Goal: Book appointment/travel/reservation

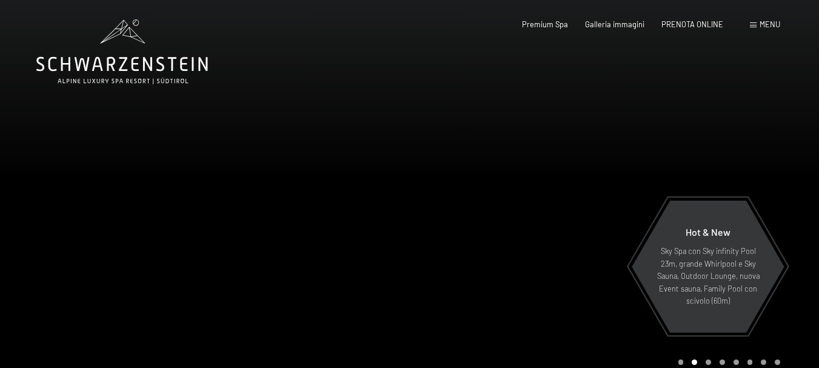
click at [757, 28] on div "Menu" at bounding box center [765, 24] width 30 height 11
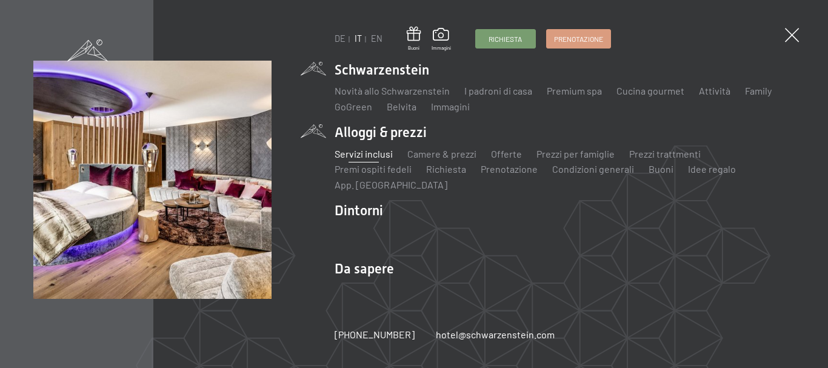
click at [369, 158] on link "Servizi inclusi" at bounding box center [364, 154] width 58 height 12
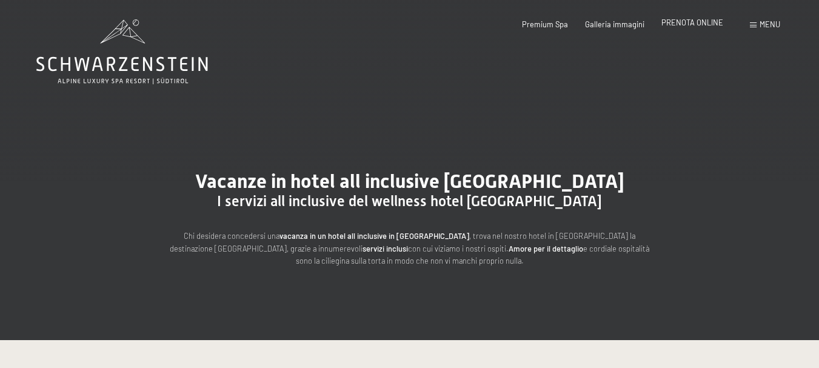
click at [682, 21] on span "PRENOTA ONLINE" at bounding box center [692, 23] width 62 height 10
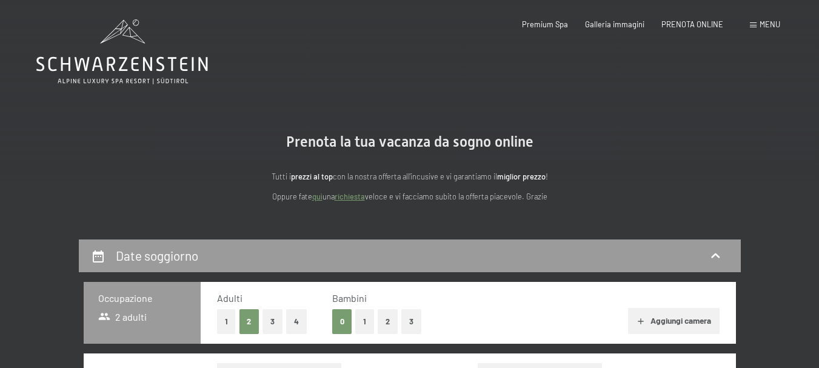
click at [226, 319] on button "1" at bounding box center [226, 321] width 19 height 25
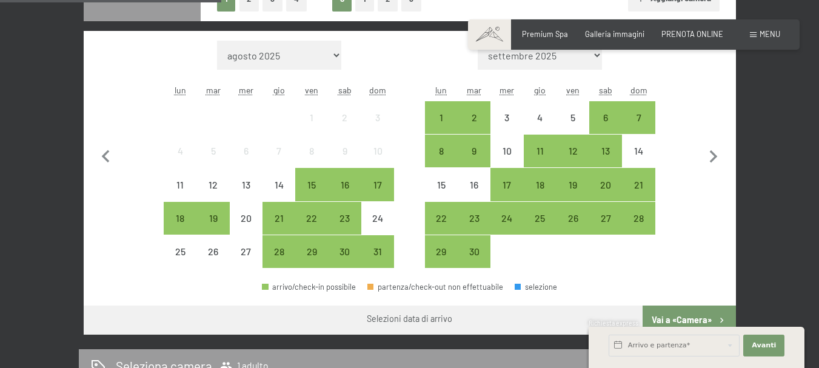
scroll to position [328, 0]
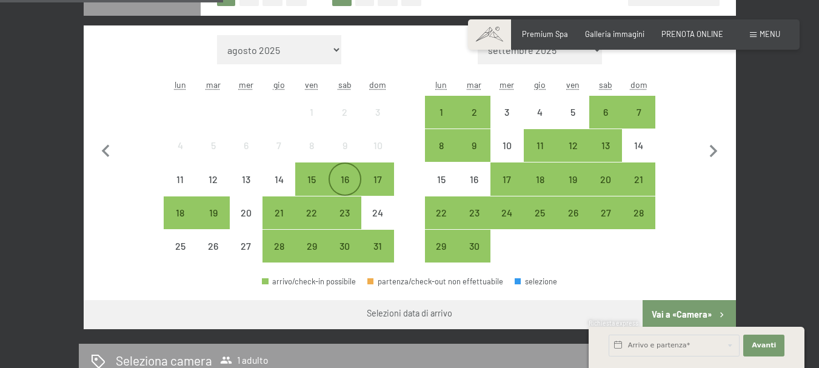
click at [340, 183] on div "16" at bounding box center [345, 190] width 30 height 30
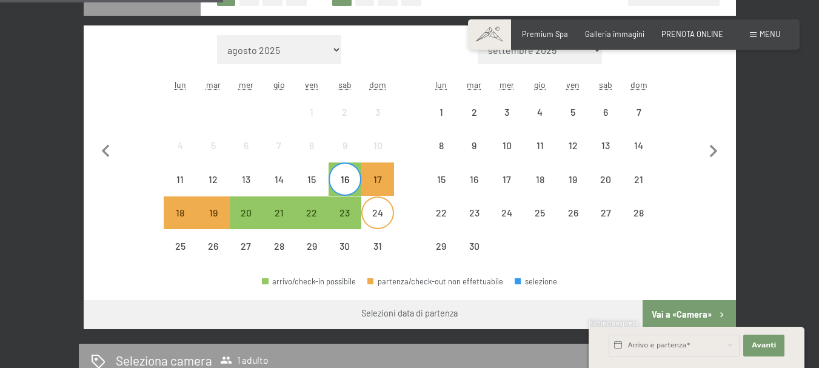
click at [380, 221] on div "24" at bounding box center [377, 223] width 30 height 30
